Goal: Task Accomplishment & Management: Complete application form

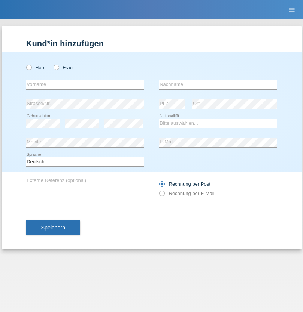
radio input "true"
click at [85, 85] on input "text" at bounding box center [85, 84] width 118 height 9
type input "[PERSON_NAME]"
click at [218, 85] on input "text" at bounding box center [218, 84] width 118 height 9
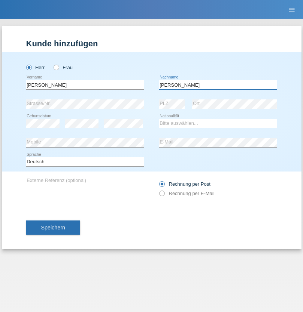
type input "[PERSON_NAME]"
select select "FR"
select select "C"
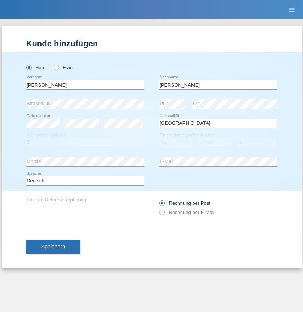
select select "18"
select select "04"
select select "1985"
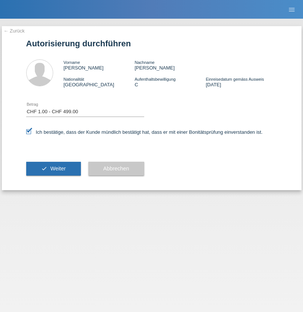
select select "1"
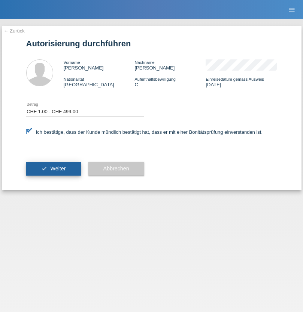
click at [53, 169] on span "Weiter" at bounding box center [57, 169] width 15 height 6
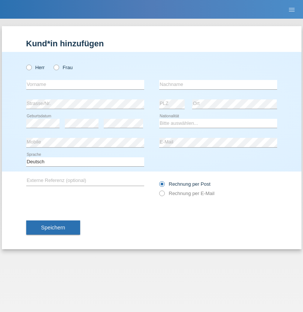
radio input "true"
click at [85, 85] on input "text" at bounding box center [85, 84] width 118 height 9
type input "chaimaa"
click at [218, 85] on input "text" at bounding box center [218, 84] width 118 height 9
type input "ghalmi"
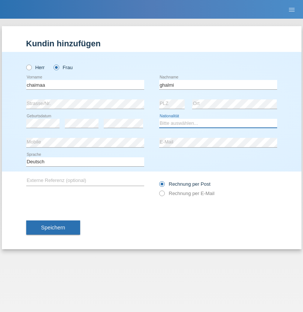
select select "IT"
select select "C"
select select "01"
select select "03"
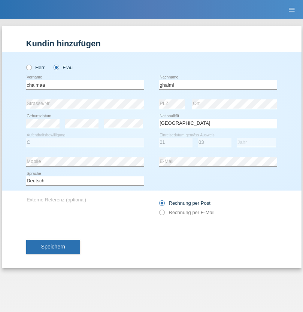
select select "2020"
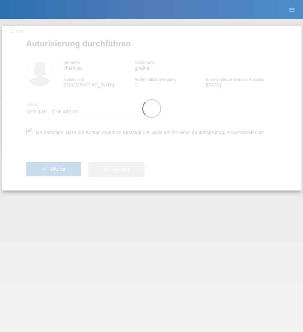
select select "1"
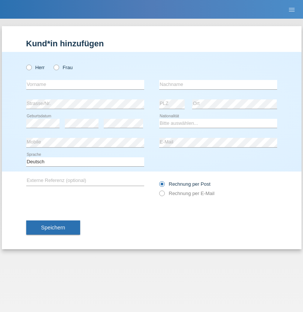
radio input "true"
click at [85, 85] on input "text" at bounding box center [85, 84] width 118 height 9
type input "Medjait"
click at [218, 85] on input "text" at bounding box center [218, 84] width 118 height 9
type input "Deari"
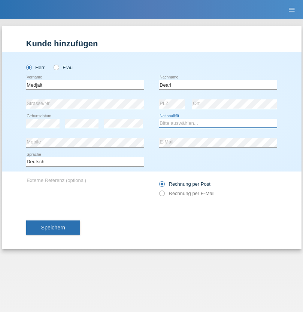
select select "MK"
select select "C"
select select "18"
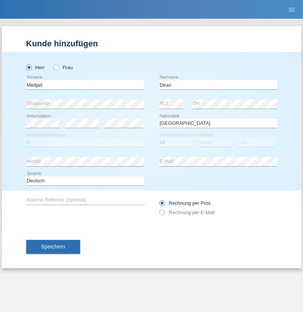
select select "08"
select select "1985"
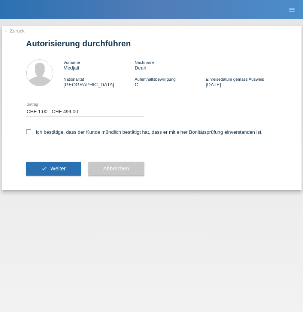
select select "1"
checkbox input "true"
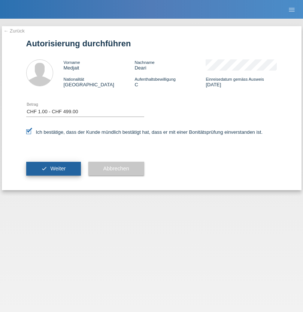
click at [53, 169] on span "Weiter" at bounding box center [57, 169] width 15 height 6
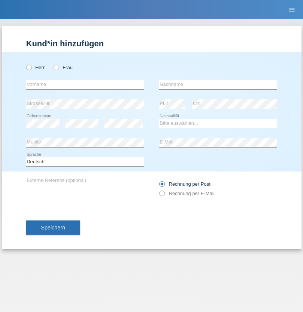
radio input "true"
click at [85, 85] on input "text" at bounding box center [85, 84] width 118 height 9
type input "Ramzi"
click at [218, 85] on input "text" at bounding box center [218, 84] width 118 height 9
type input "Ghabi"
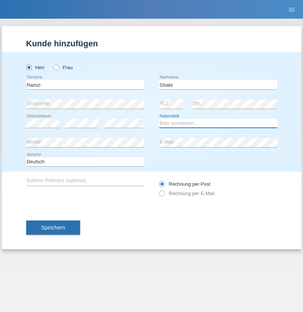
select select "TN"
select select "C"
select select "04"
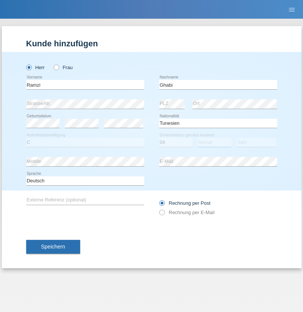
select select "10"
select select "2009"
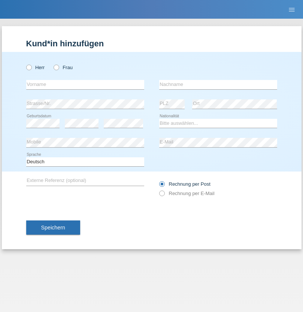
radio input "true"
click at [85, 85] on input "text" at bounding box center [85, 84] width 118 height 9
type input "[PERSON_NAME]"
click at [218, 85] on input "text" at bounding box center [218, 84] width 118 height 9
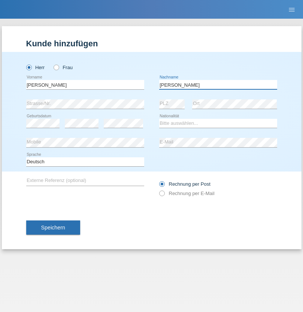
type input "[PERSON_NAME]"
select select "DE"
select select "C"
select select "01"
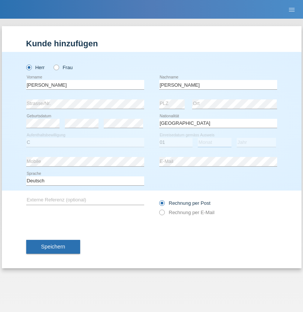
select select "02"
select select "2017"
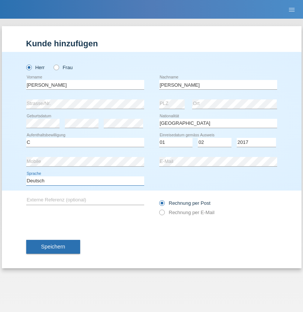
select select "en"
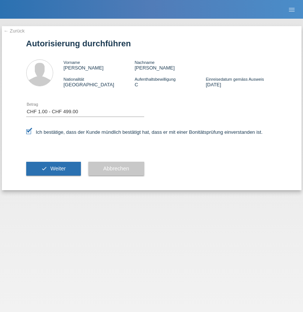
select select "1"
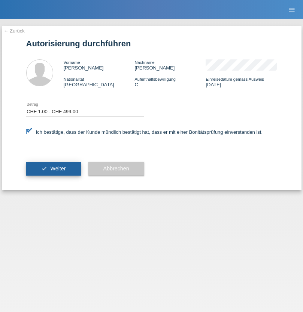
click at [53, 169] on span "Weiter" at bounding box center [57, 169] width 15 height 6
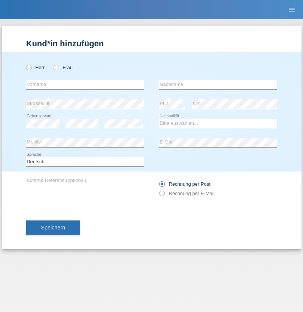
radio input "true"
click at [85, 85] on input "text" at bounding box center [85, 84] width 118 height 9
type input "Nadin"
click at [218, 85] on input "text" at bounding box center [218, 84] width 118 height 9
type input "Ido"
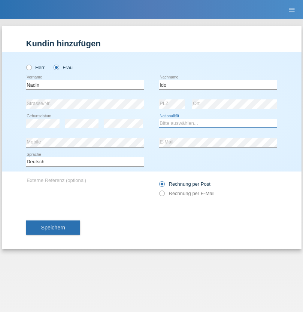
select select "CH"
radio input "true"
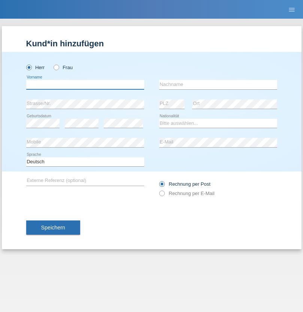
click at [85, 85] on input "text" at bounding box center [85, 84] width 118 height 9
type input "tim"
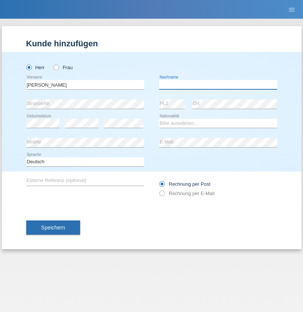
click at [218, 85] on input "text" at bounding box center [218, 84] width 118 height 9
type input "Krüger"
select select "DE"
select select "C"
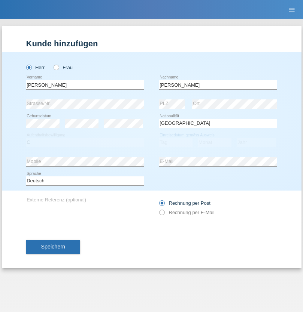
select select "05"
select select "04"
select select "2021"
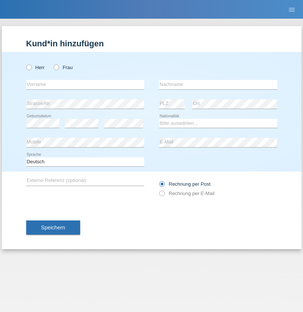
radio input "true"
click at [85, 85] on input "text" at bounding box center [85, 84] width 118 height 9
type input "[PERSON_NAME]"
click at [218, 85] on input "text" at bounding box center [218, 84] width 118 height 9
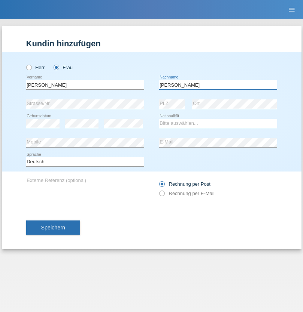
type input "[PERSON_NAME]"
select select "CH"
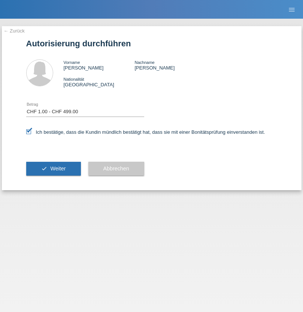
select select "1"
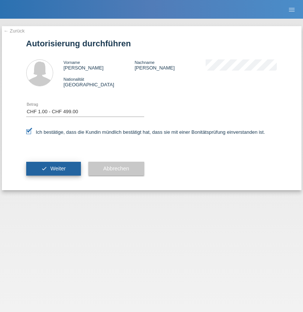
click at [53, 169] on span "Weiter" at bounding box center [57, 169] width 15 height 6
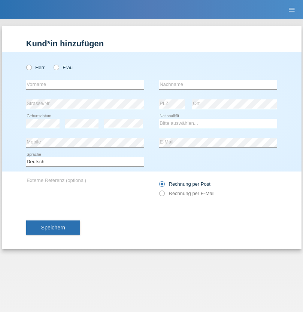
radio input "true"
click at [85, 85] on input "text" at bounding box center [85, 84] width 118 height 9
type input "Burim"
click at [218, 85] on input "text" at bounding box center [218, 84] width 118 height 9
type input "Salku"
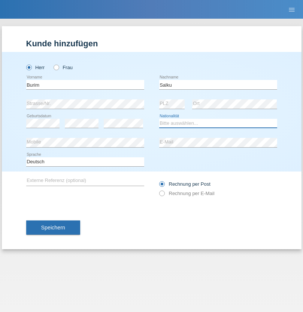
select select "CH"
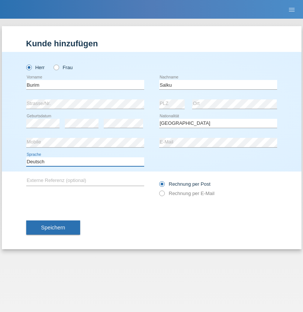
select select "en"
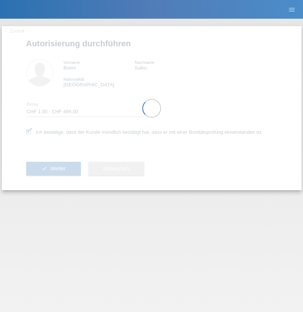
select select "1"
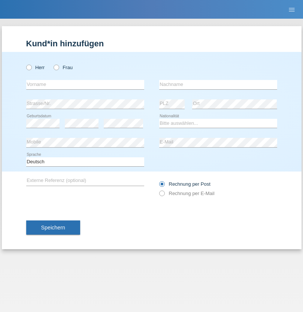
radio input "true"
click at [85, 85] on input "text" at bounding box center [85, 84] width 118 height 9
type input "Schumacher"
click at [218, 85] on input "text" at bounding box center [218, 84] width 118 height 9
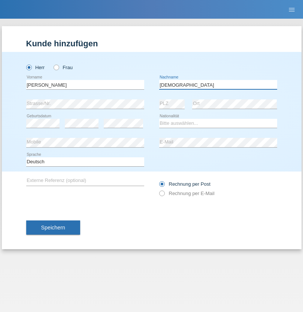
type input "Christian"
select select "CH"
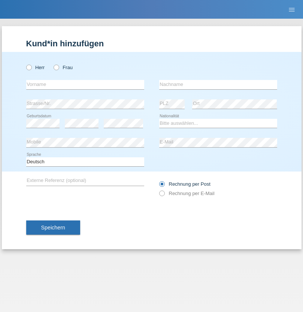
radio input "true"
click at [85, 85] on input "text" at bounding box center [85, 84] width 118 height 9
type input "agnertina"
click at [218, 85] on input "text" at bounding box center [218, 84] width 118 height 9
type input "noshaj"
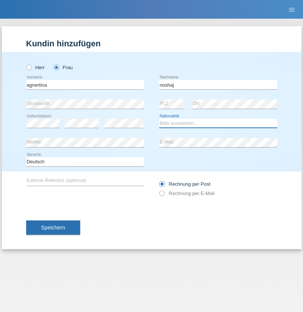
select select "NL"
select select "C"
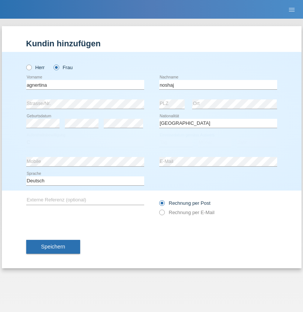
select select "01"
select select "08"
select select "2021"
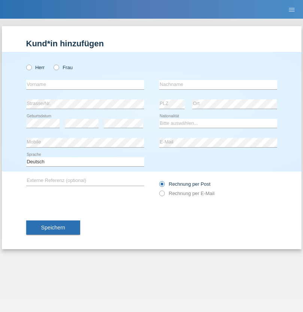
radio input "true"
click at [85, 85] on input "text" at bounding box center [85, 84] width 118 height 9
type input "[PERSON_NAME]"
click at [218, 85] on input "text" at bounding box center [218, 84] width 118 height 9
type input "Pinzo"
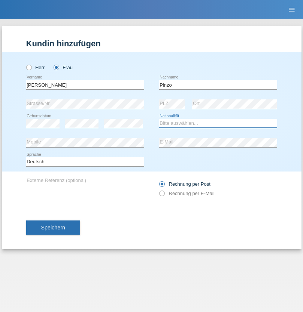
select select "CH"
radio input "true"
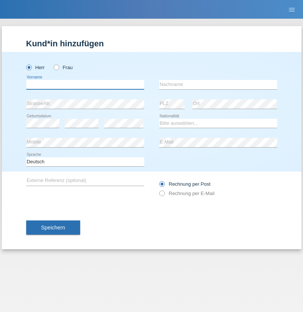
click at [85, 85] on input "text" at bounding box center [85, 84] width 118 height 9
type input "ali"
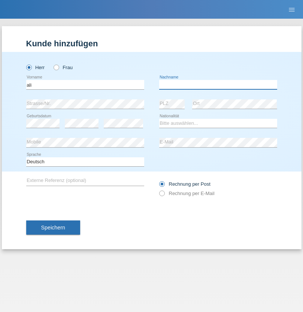
click at [218, 85] on input "text" at bounding box center [218, 84] width 118 height 9
type input "Amini"
select select "AF"
select select "C"
select select "18"
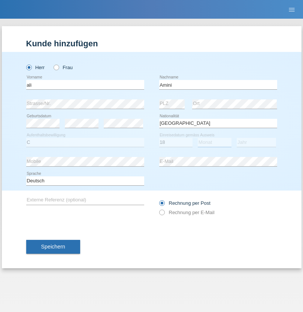
select select "08"
select select "2015"
